Goal: Information Seeking & Learning: Understand process/instructions

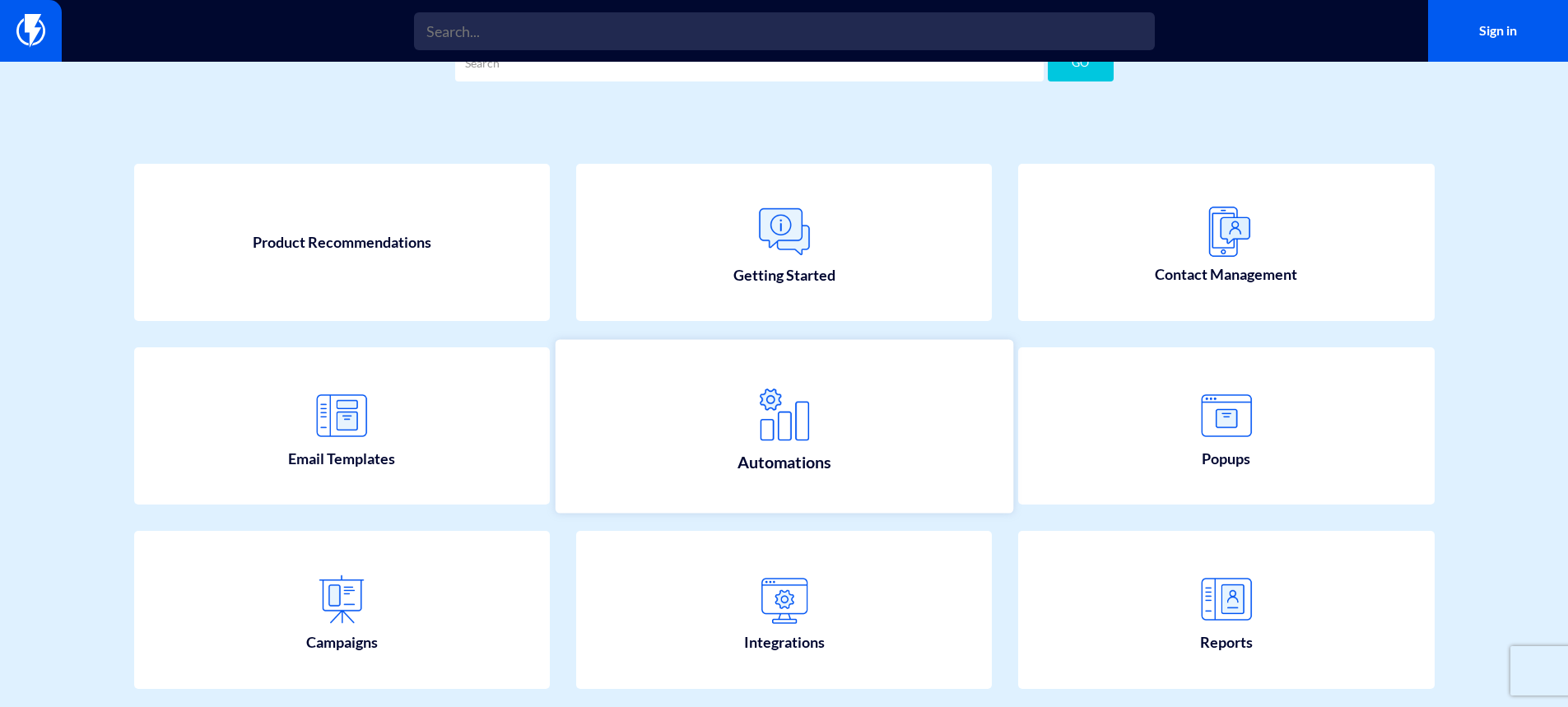
scroll to position [165, 0]
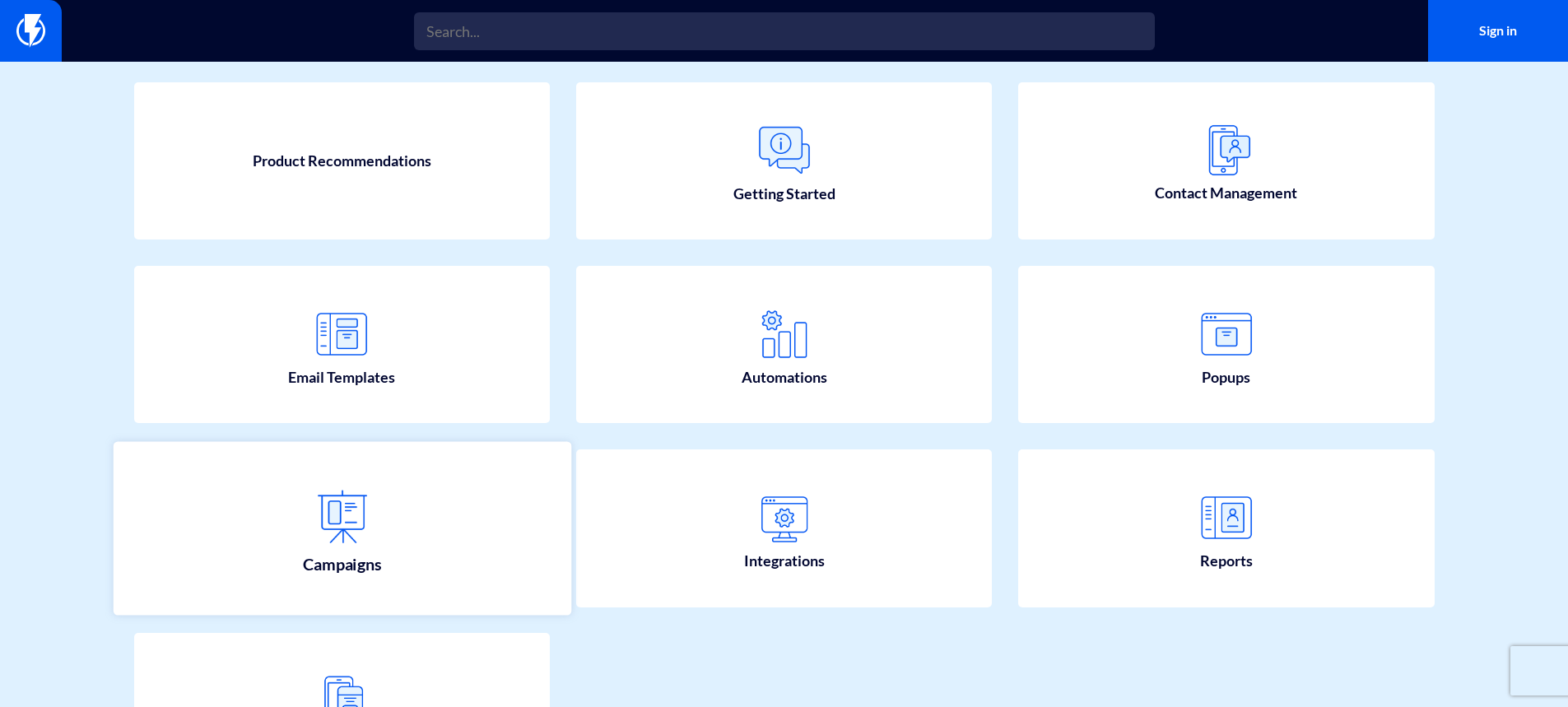
click at [376, 506] on img at bounding box center [342, 517] width 73 height 73
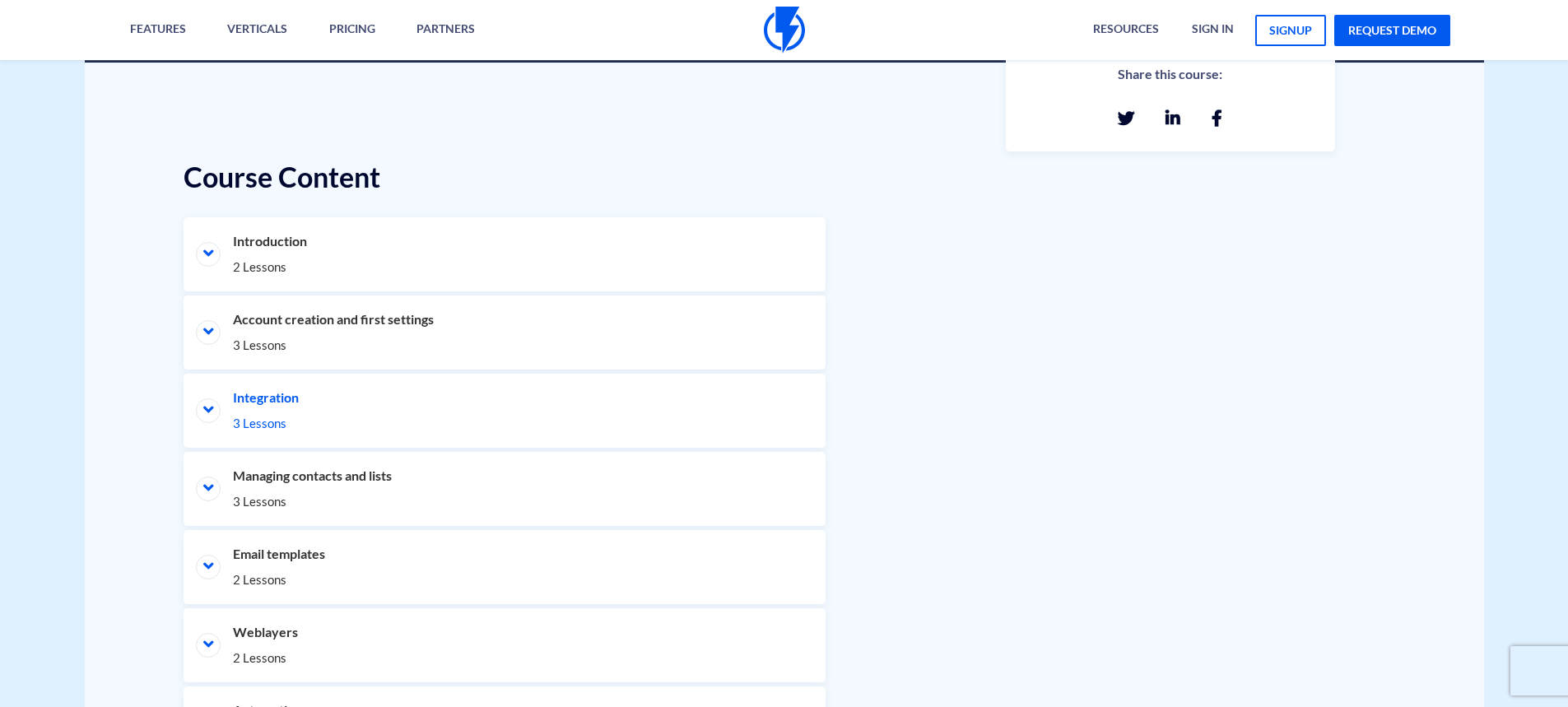
scroll to position [741, 0]
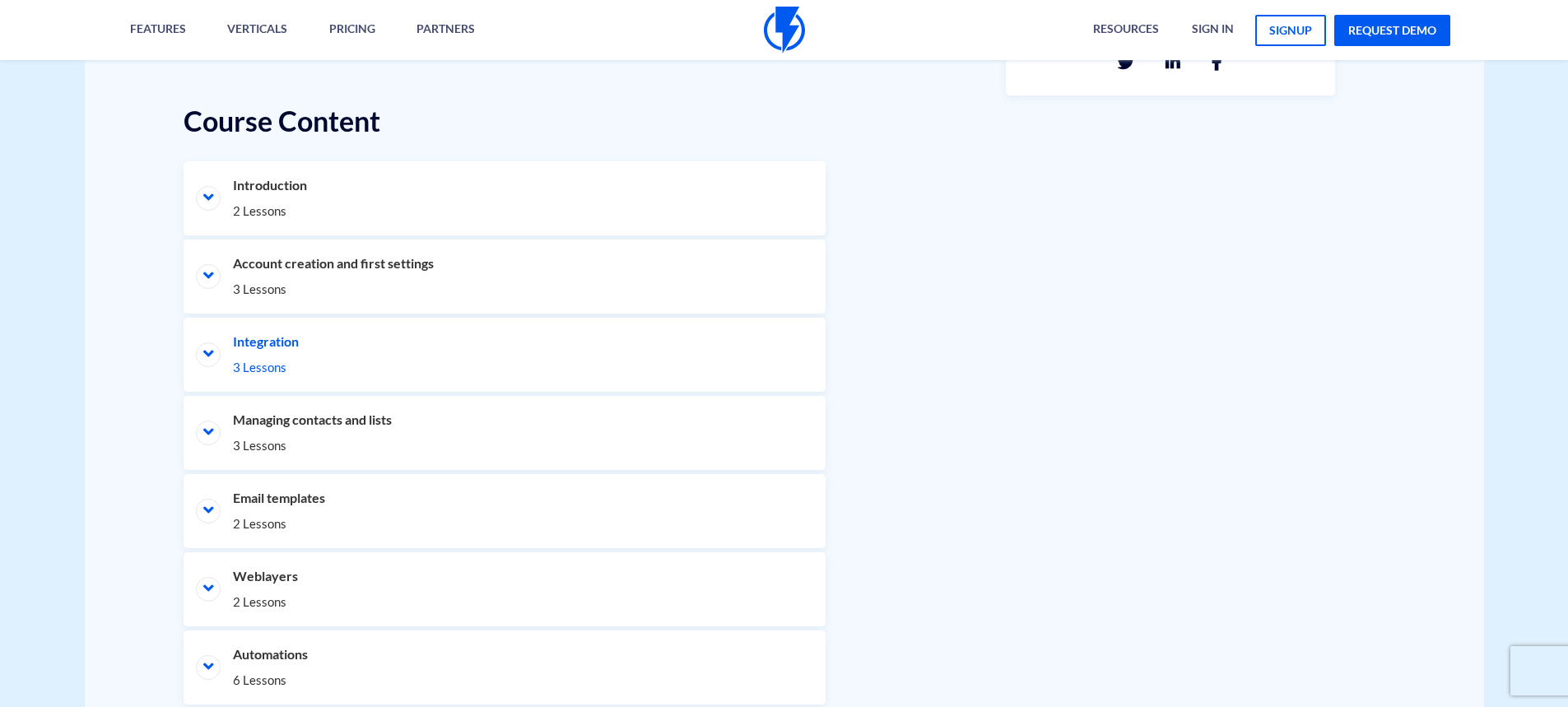
click at [392, 357] on li "Integration 3 Lessons" at bounding box center [505, 354] width 642 height 74
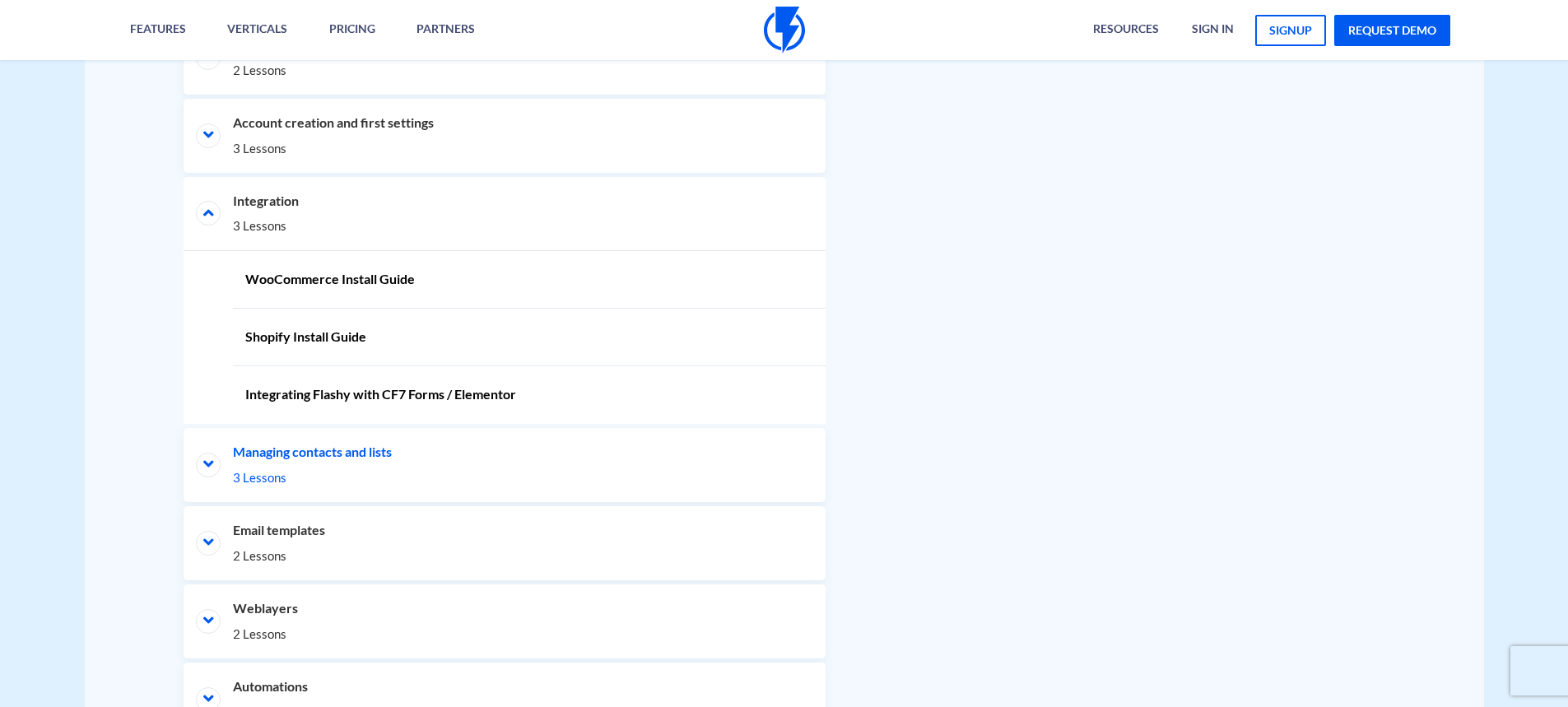
scroll to position [905, 0]
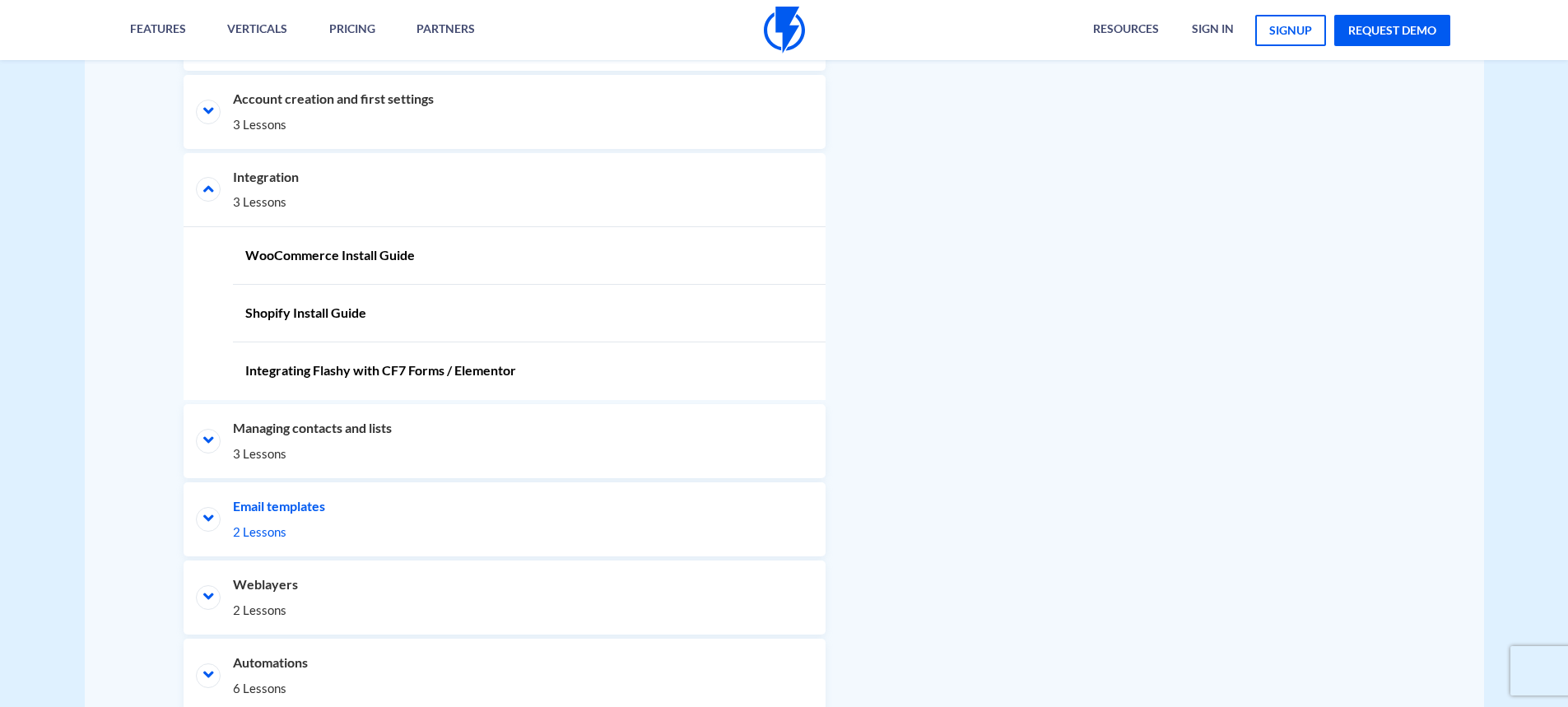
click at [270, 487] on li "Email templates 2 Lessons" at bounding box center [505, 518] width 642 height 74
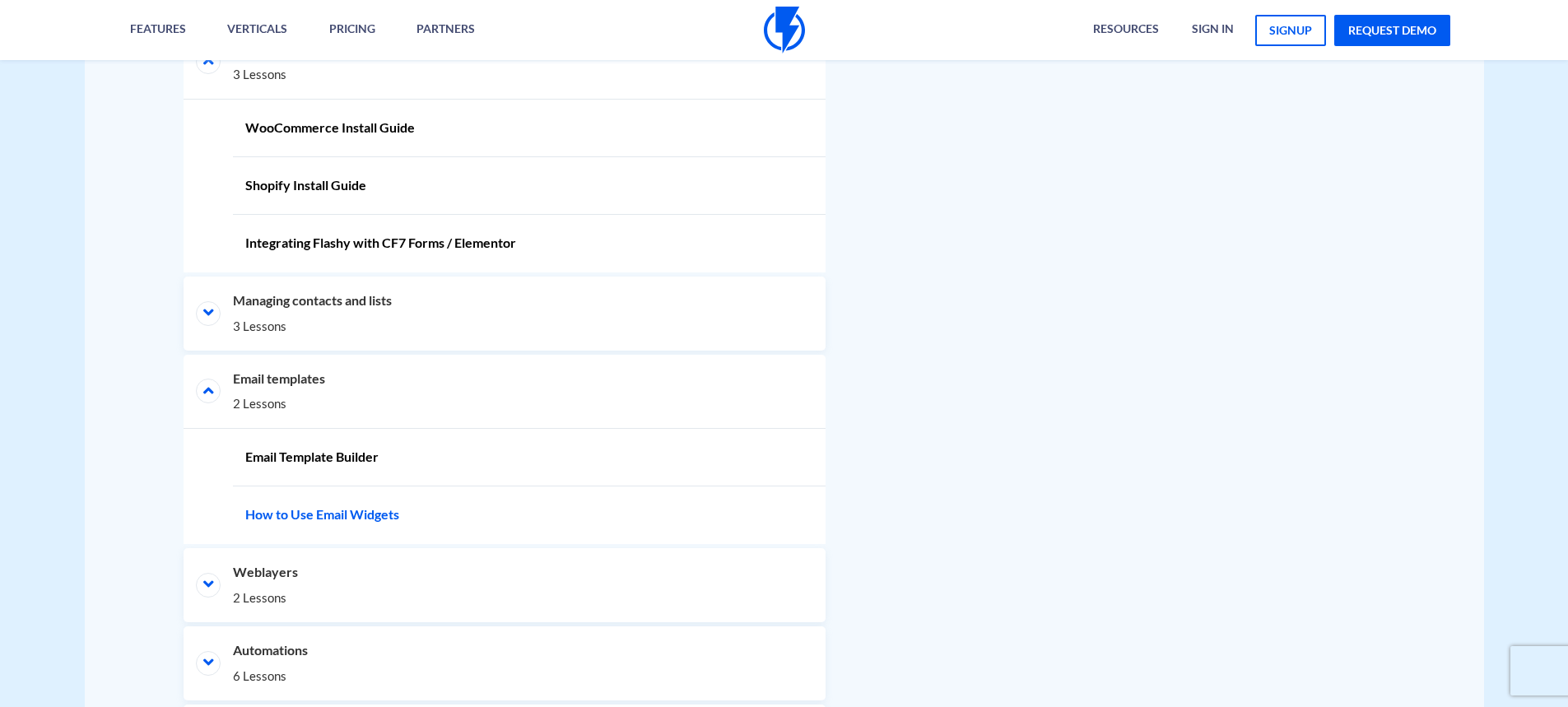
scroll to position [1070, 0]
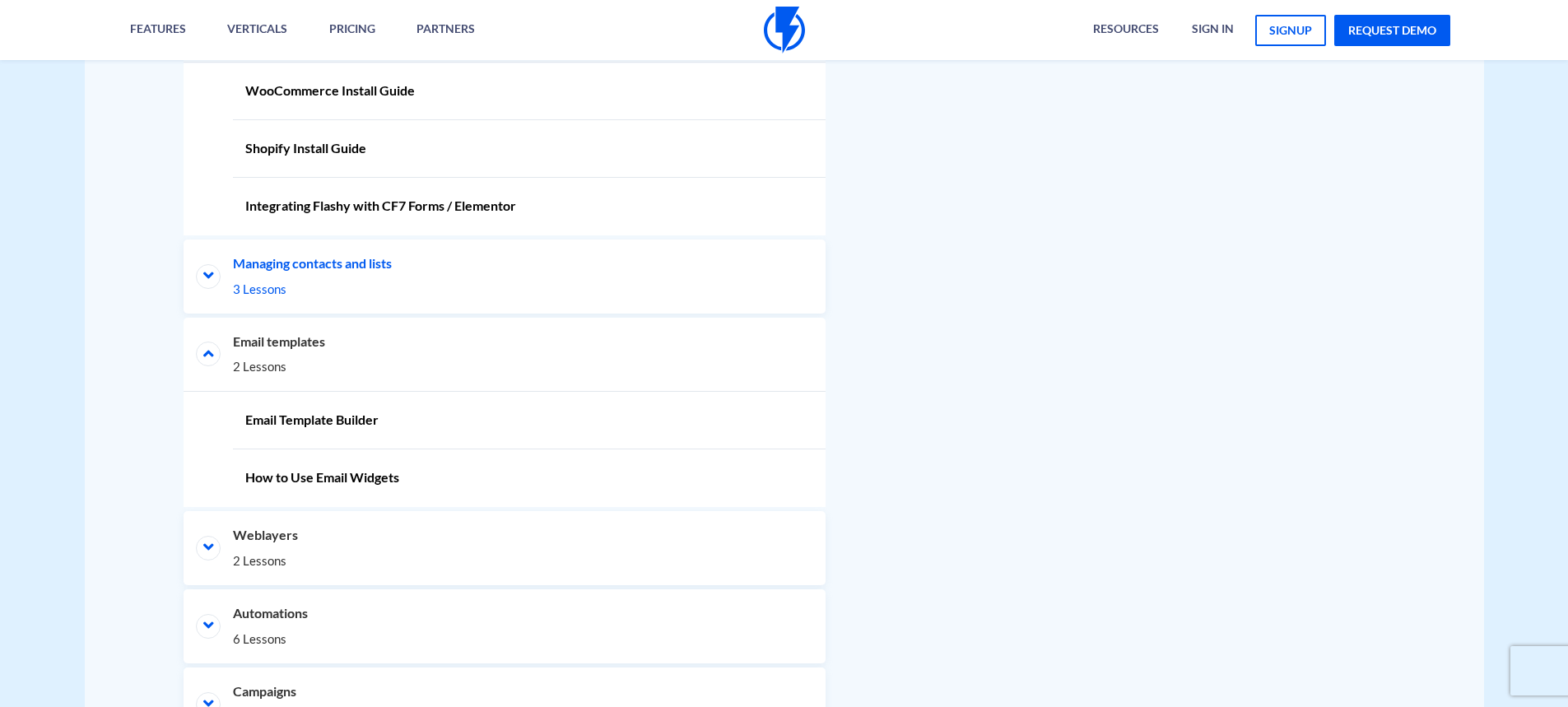
click at [374, 293] on span "3 Lessons" at bounding box center [504, 289] width 543 height 17
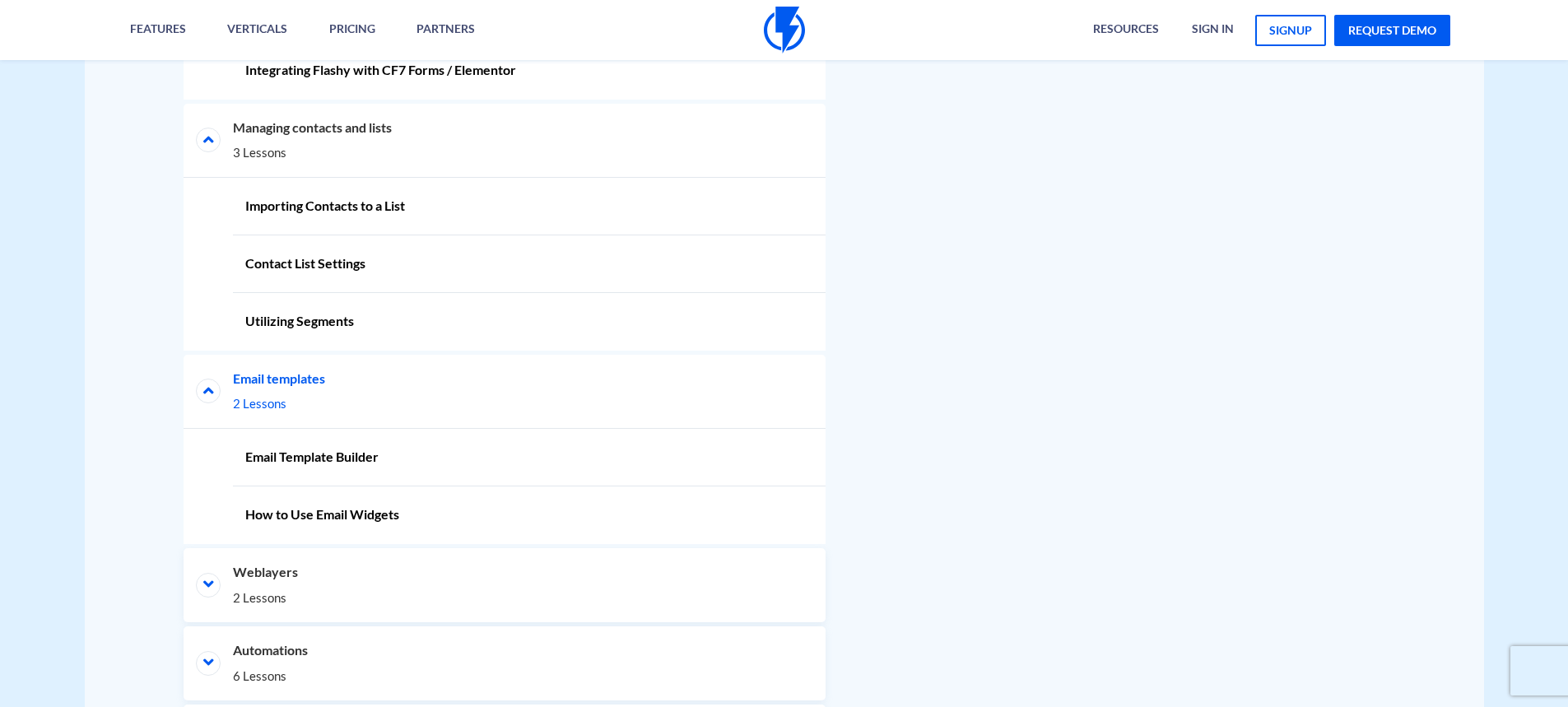
scroll to position [1235, 0]
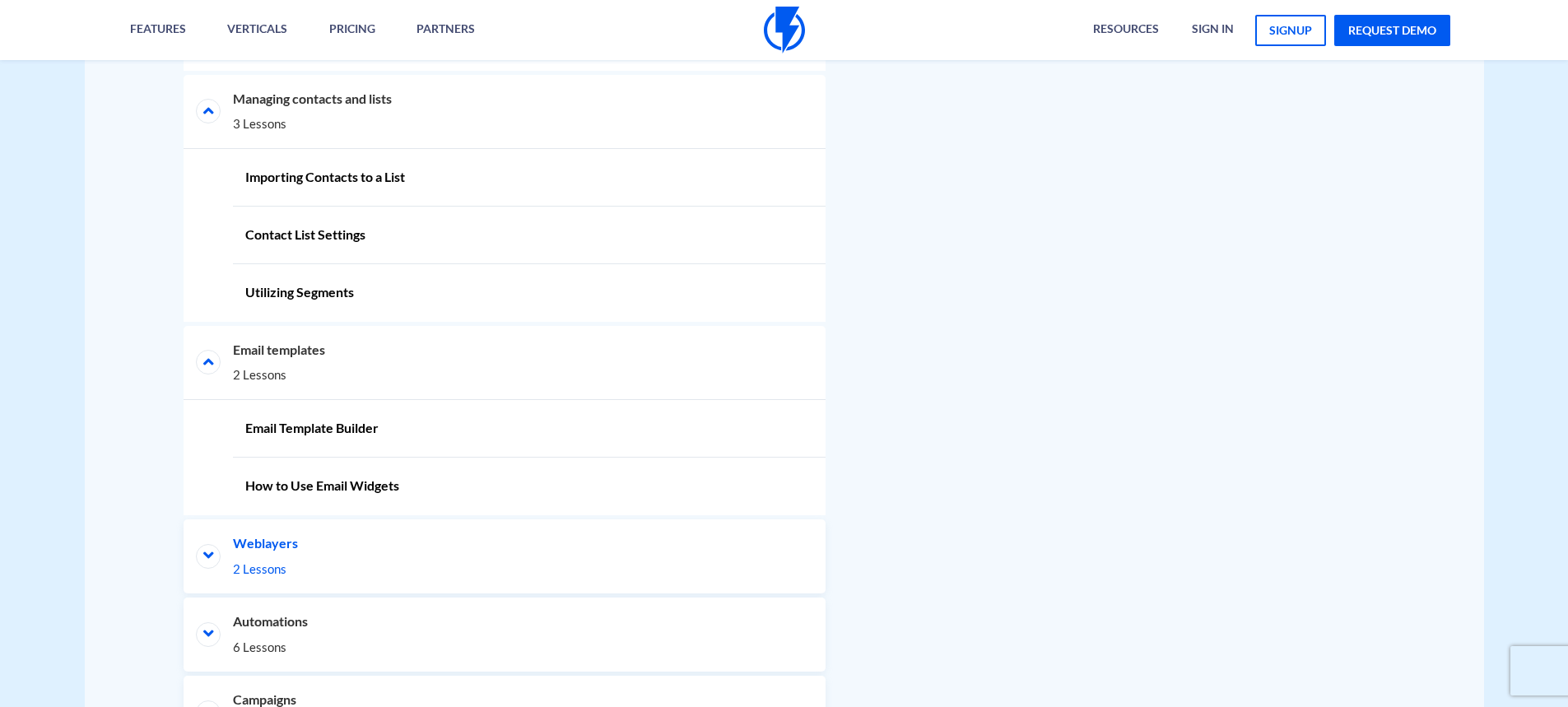
drag, startPoint x: 394, startPoint y: 550, endPoint x: 421, endPoint y: 543, distance: 27.9
click at [394, 550] on li "Weblayers 2 Lessons" at bounding box center [505, 556] width 642 height 74
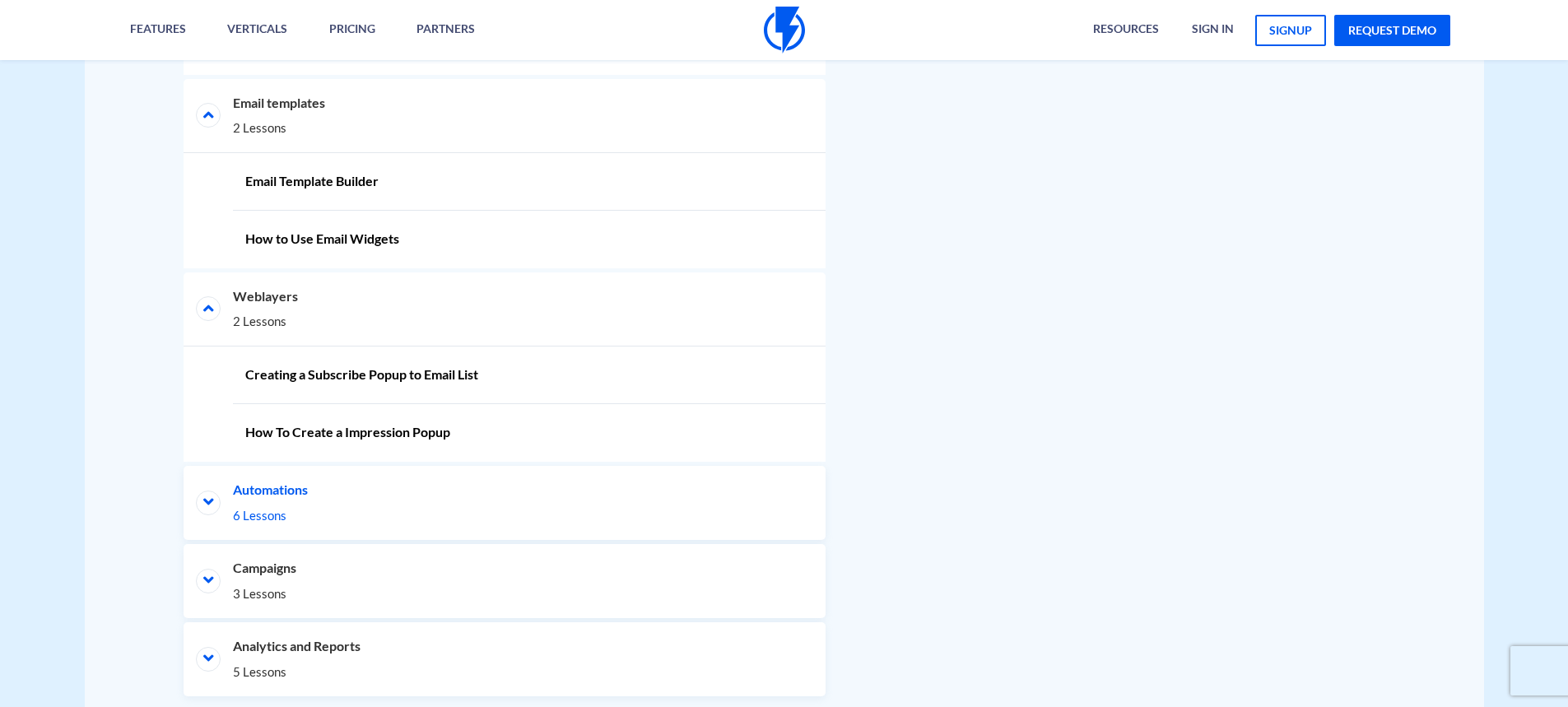
click at [329, 513] on span "6 Lessons" at bounding box center [504, 515] width 543 height 17
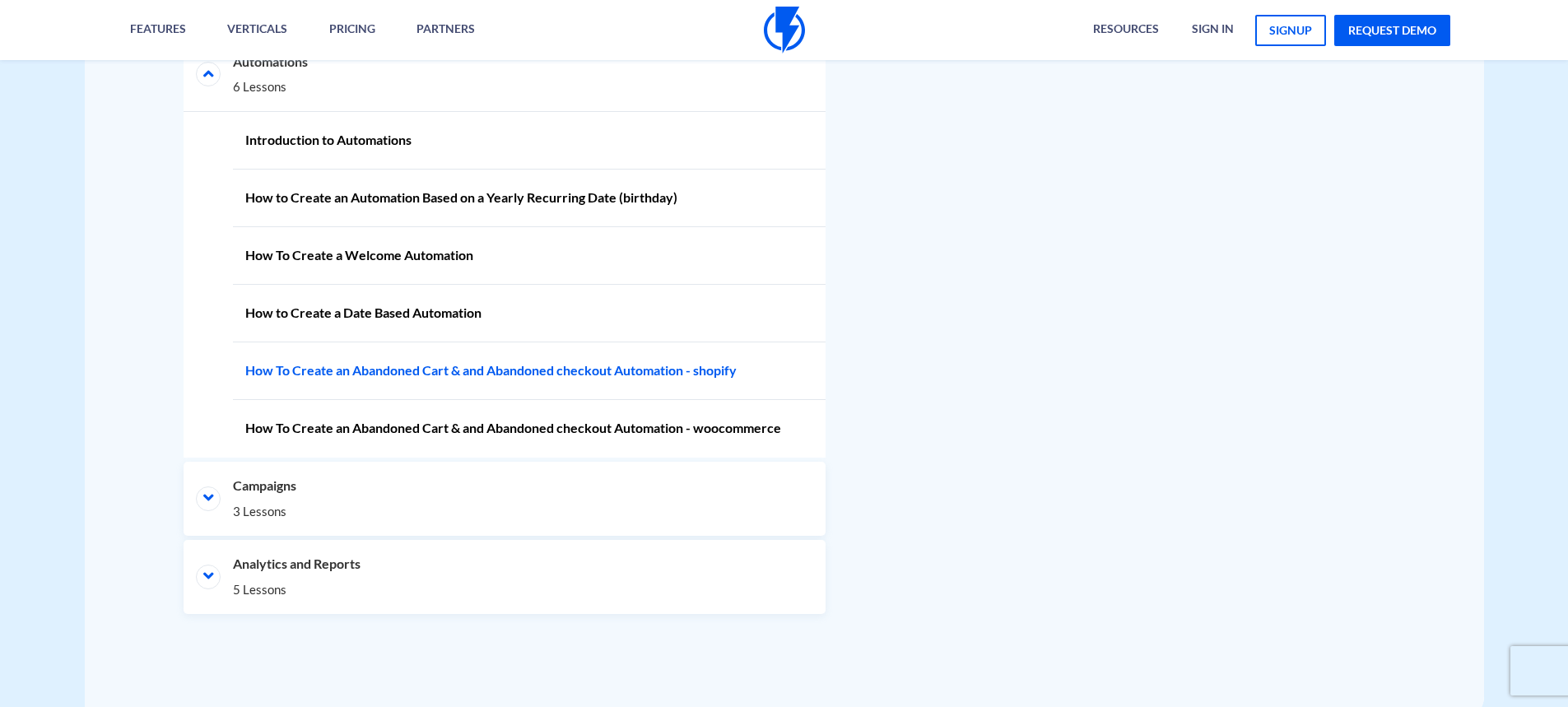
scroll to position [1827, 0]
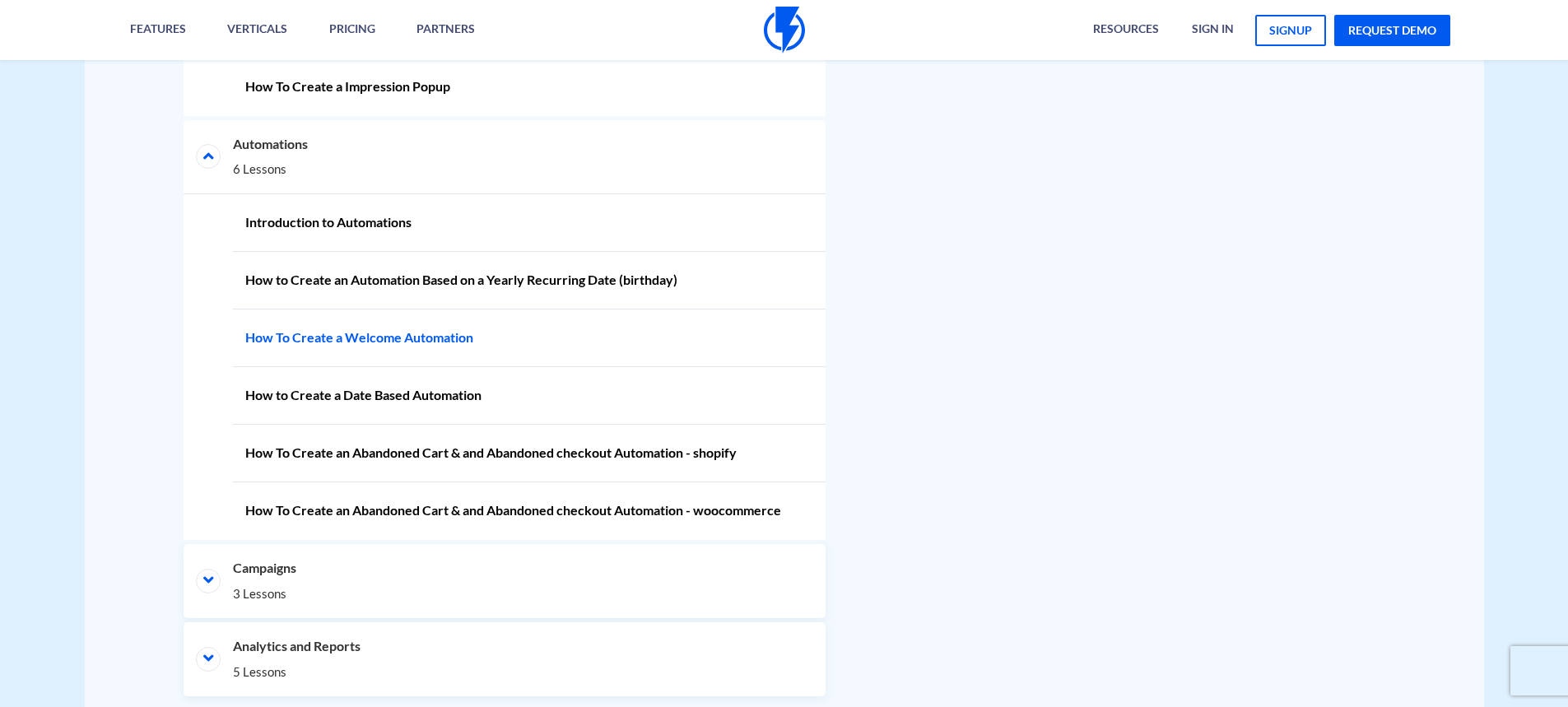
click at [395, 323] on link "How To Create a Welcome Automation" at bounding box center [529, 338] width 593 height 57
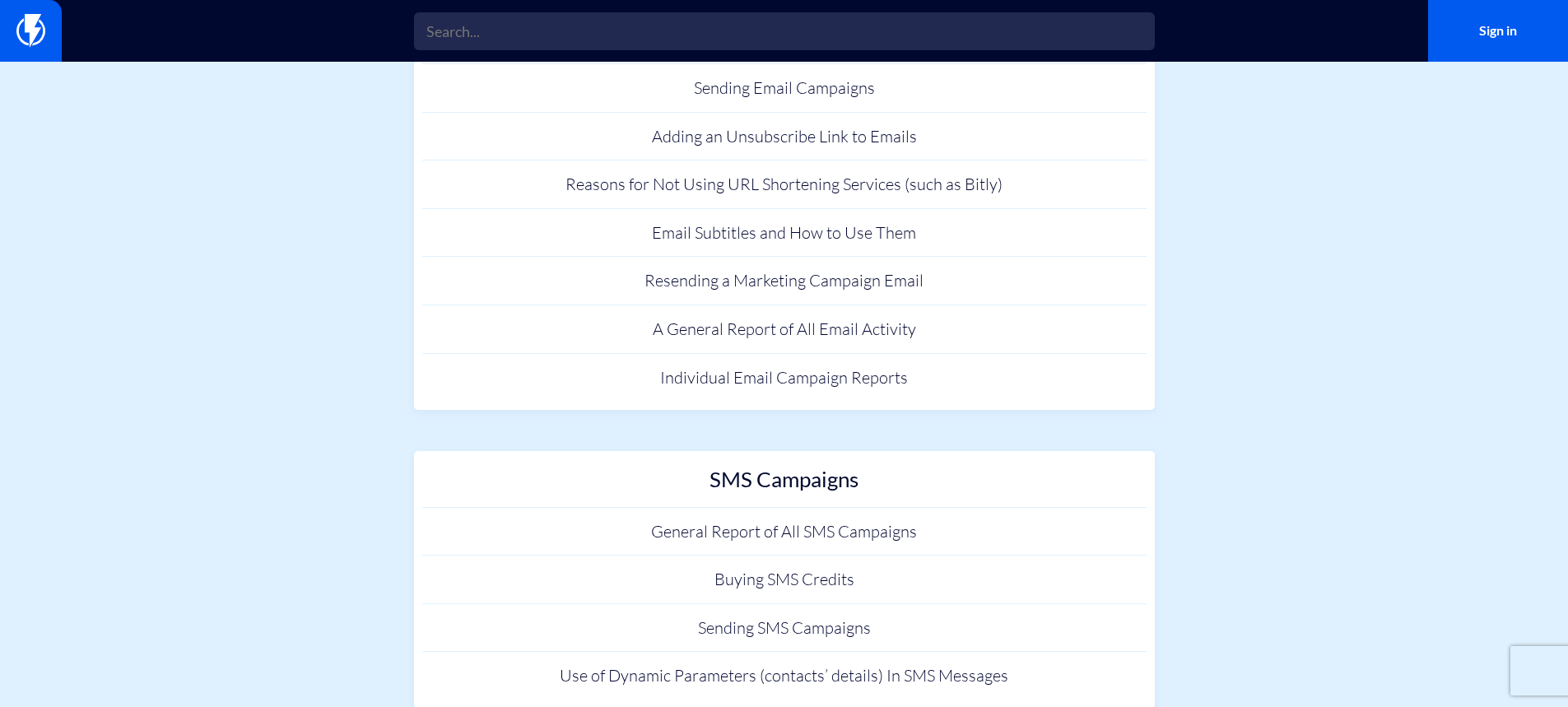
scroll to position [178, 0]
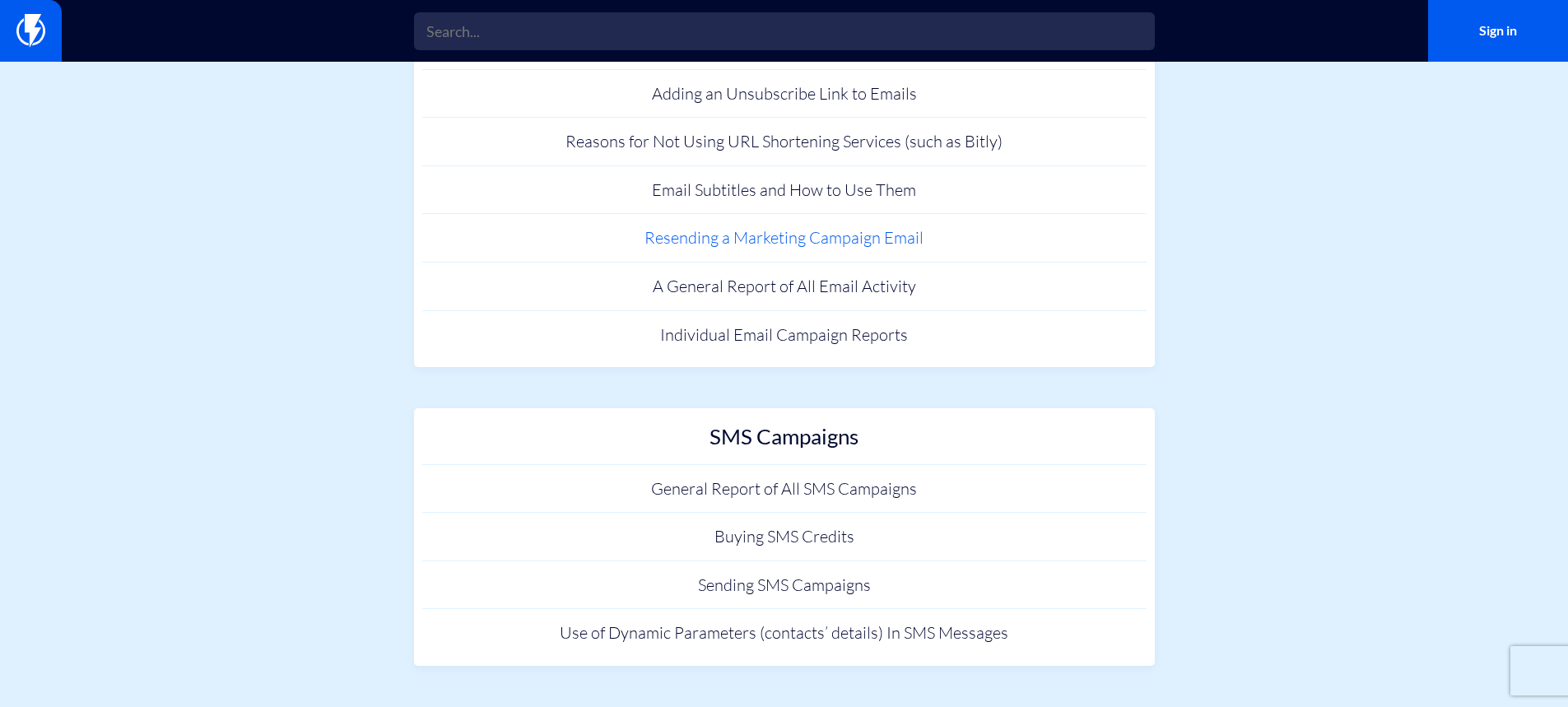
click at [818, 229] on link "Resending a Marketing Campaign Email" at bounding box center [784, 238] width 724 height 49
